Goal: Task Accomplishment & Management: Manage account settings

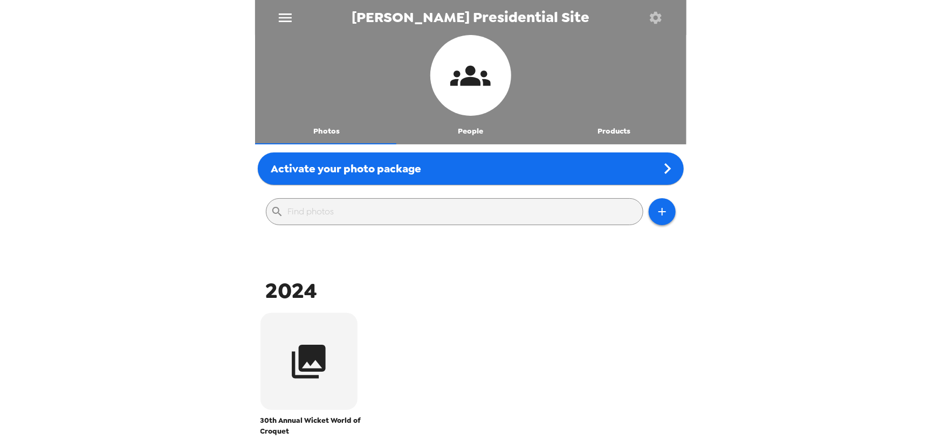
click at [653, 16] on icon "button" at bounding box center [655, 17] width 15 height 15
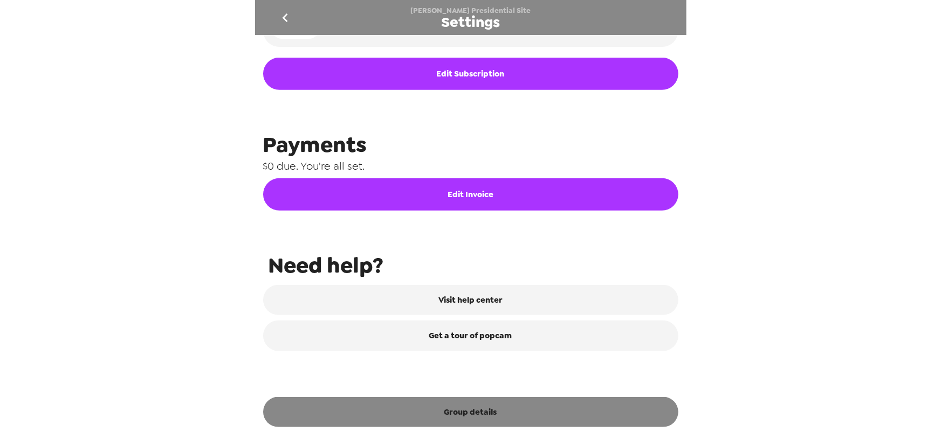
click at [501, 410] on button "Group details" at bounding box center [470, 412] width 415 height 30
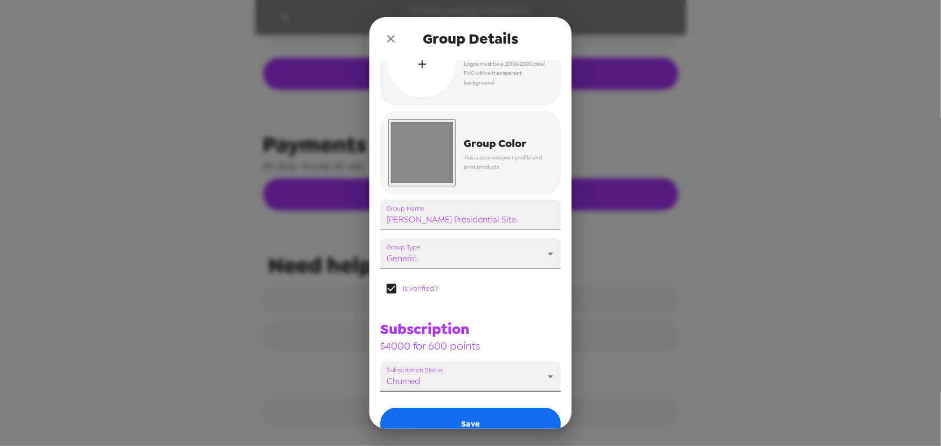
scroll to position [97, 0]
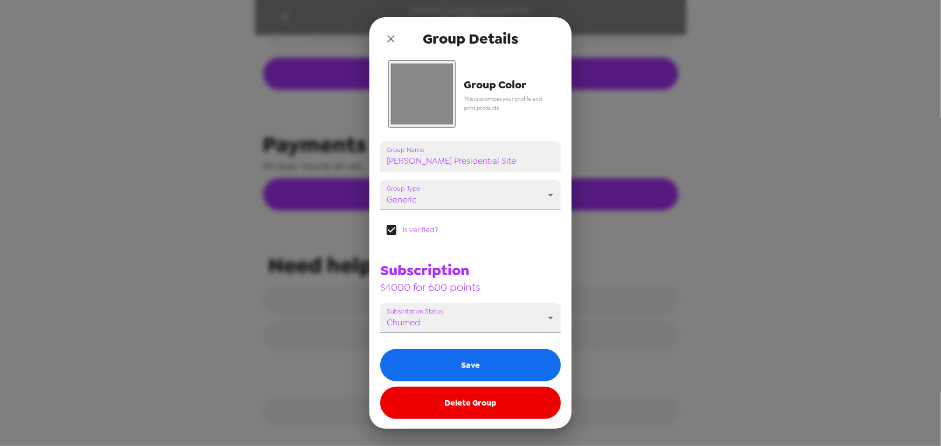
click at [432, 92] on input "#888888" at bounding box center [421, 93] width 67 height 67
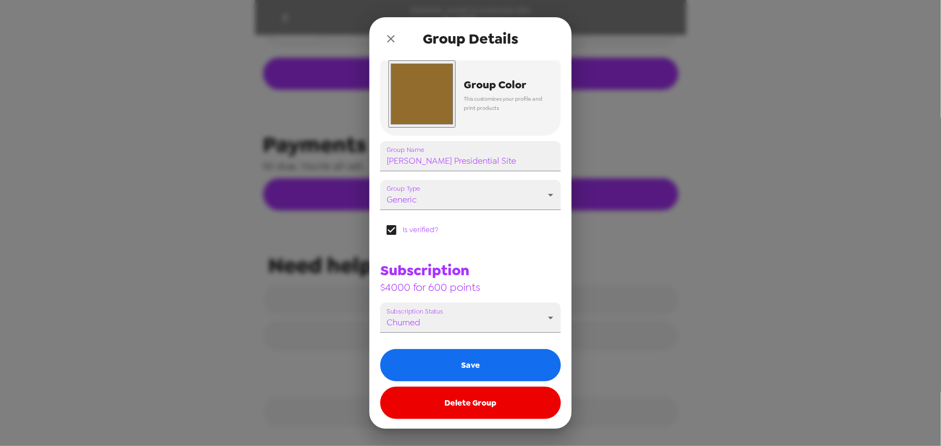
type input "#916c2d"
click at [439, 35] on span "Group Details" at bounding box center [470, 38] width 95 height 19
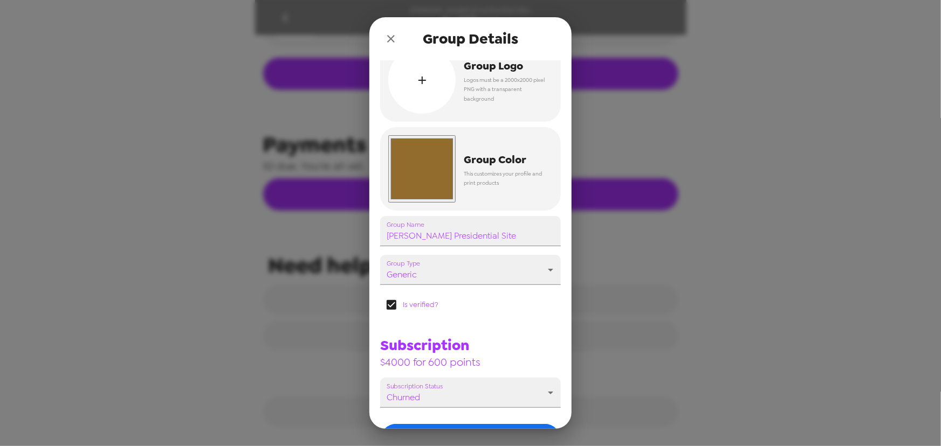
scroll to position [0, 0]
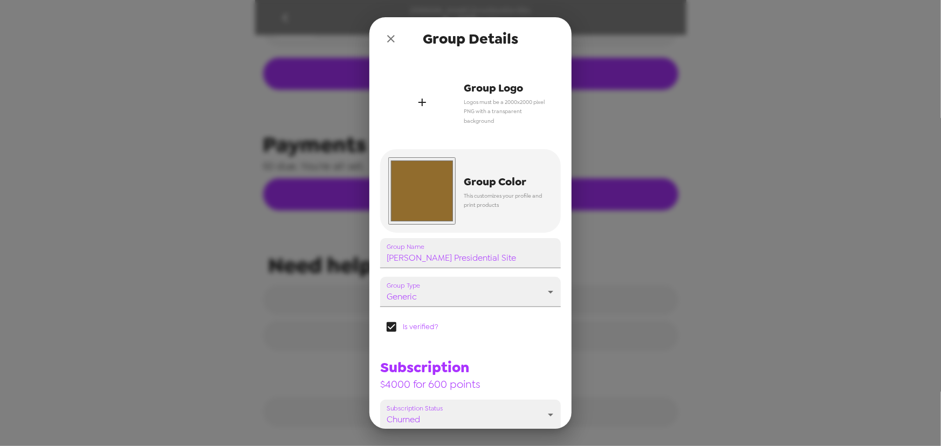
click at [438, 105] on div "button" at bounding box center [421, 101] width 67 height 67
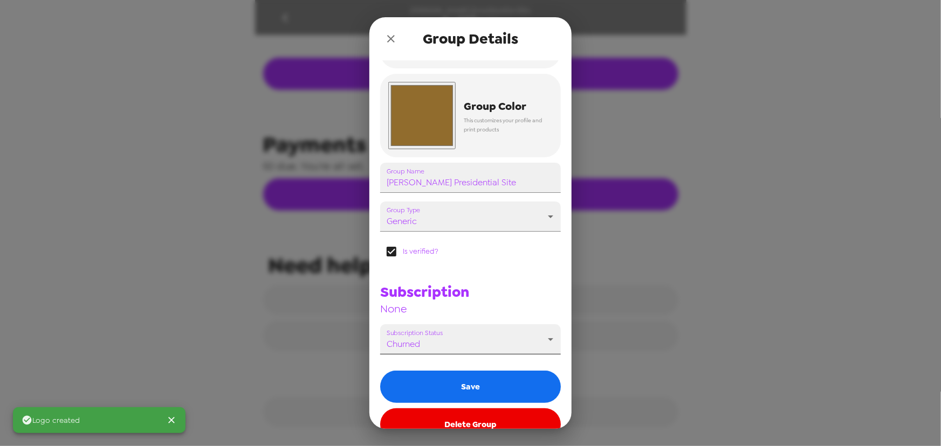
scroll to position [97, 0]
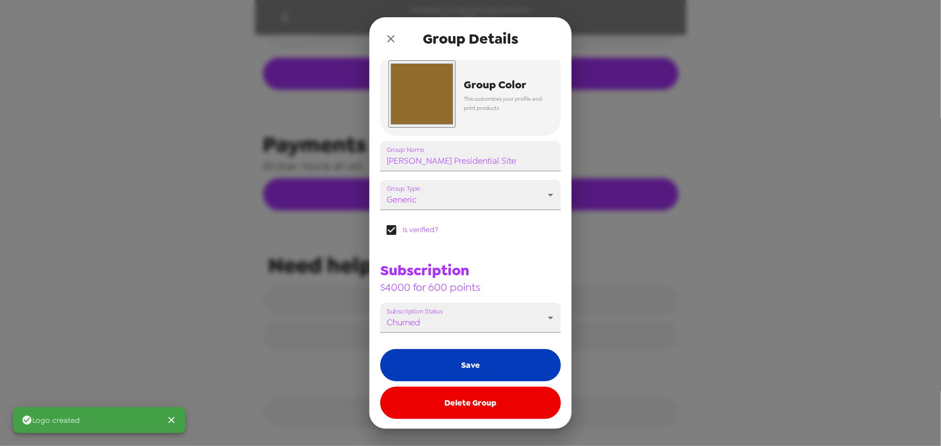
click at [477, 366] on button "Save" at bounding box center [470, 365] width 181 height 32
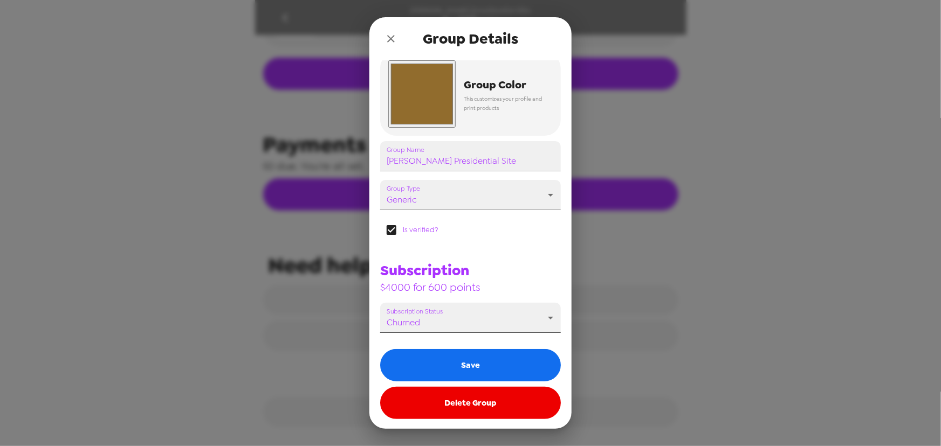
scroll to position [466, 0]
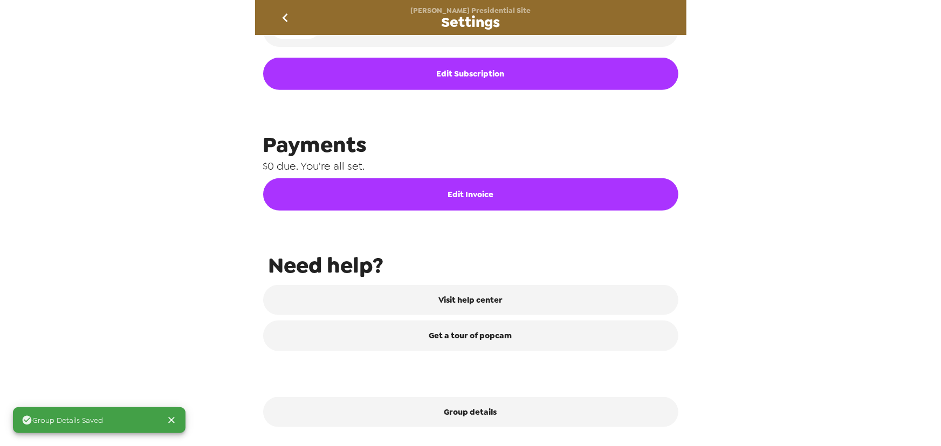
click at [288, 17] on icon "go back" at bounding box center [285, 17] width 17 height 17
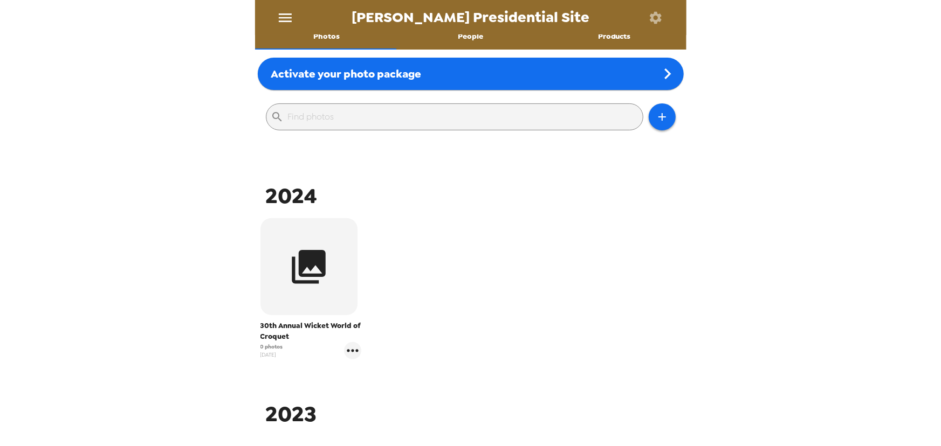
scroll to position [98, 0]
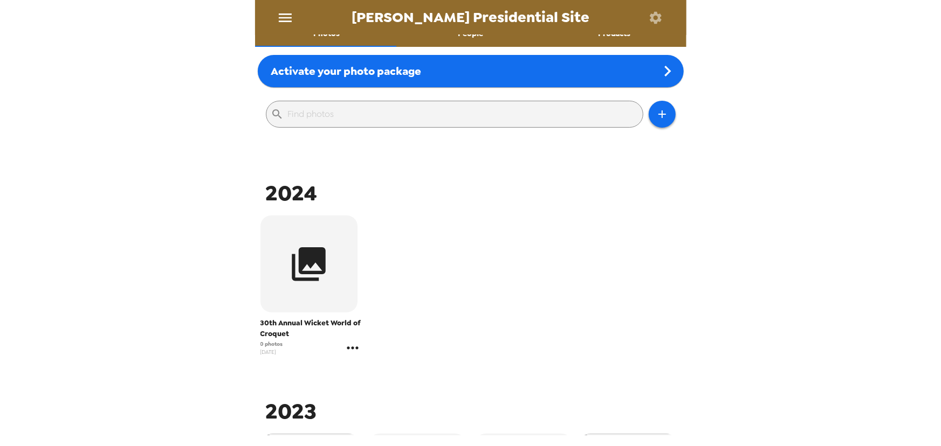
click at [353, 349] on icon "gallery menu" at bounding box center [352, 348] width 17 height 17
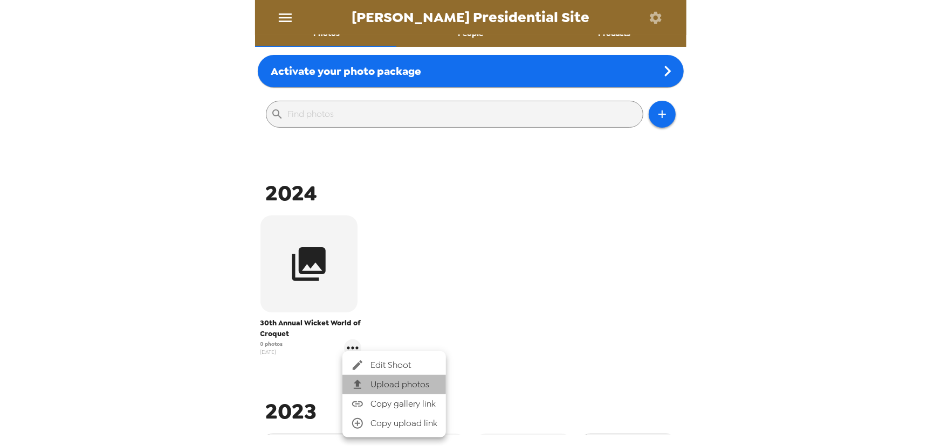
click at [420, 383] on span "Upload photos" at bounding box center [403, 385] width 67 height 13
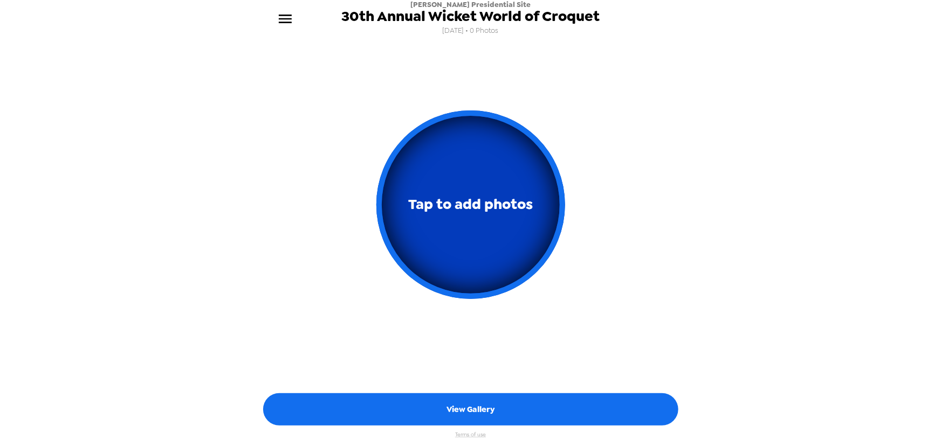
click at [496, 230] on button "Tap to add photos" at bounding box center [470, 205] width 189 height 189
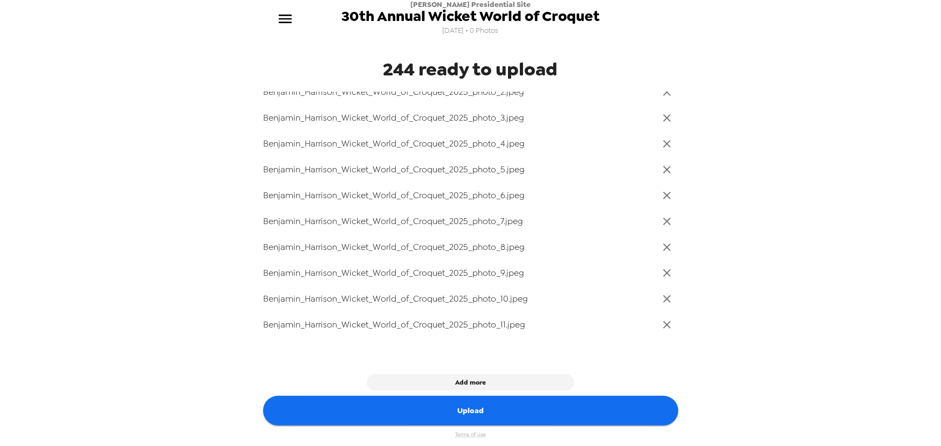
scroll to position [98, 0]
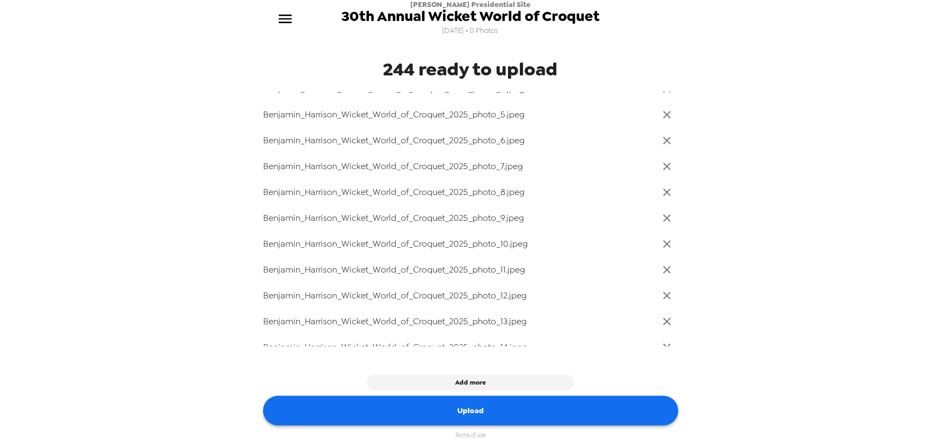
click at [563, 415] on button "Upload" at bounding box center [470, 411] width 415 height 30
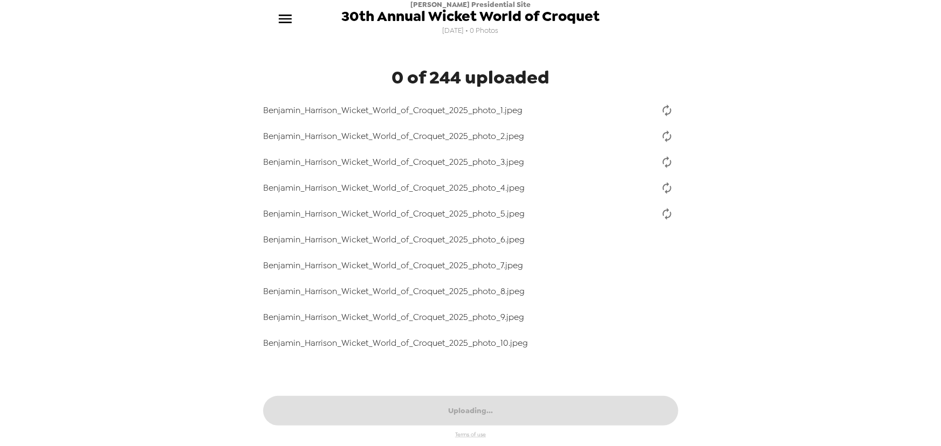
scroll to position [0, 0]
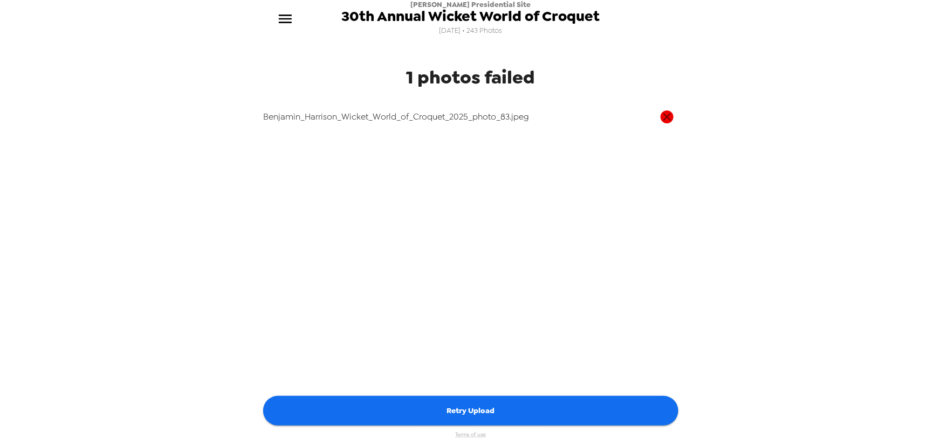
click at [491, 410] on button "Retry Upload" at bounding box center [470, 411] width 415 height 30
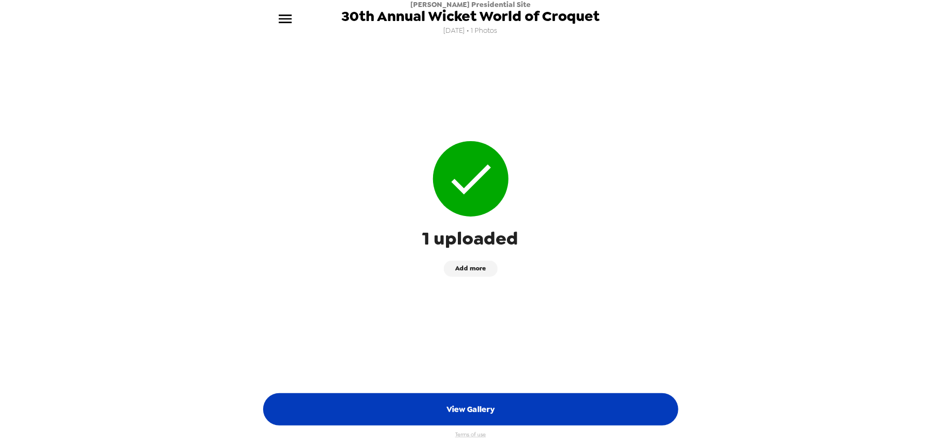
click at [570, 417] on button "View Gallery" at bounding box center [470, 410] width 415 height 32
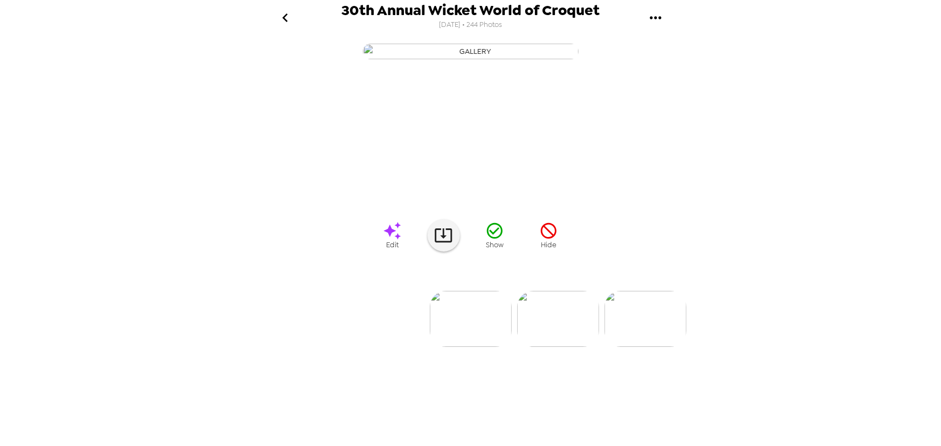
scroll to position [0, 7339]
